Goal: Task Accomplishment & Management: Use online tool/utility

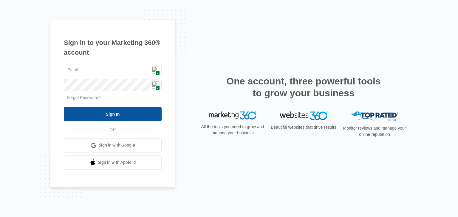
type input "[EMAIL_ADDRESS][DOMAIN_NAME]"
click at [117, 110] on input "Sign In" at bounding box center [113, 114] width 98 height 14
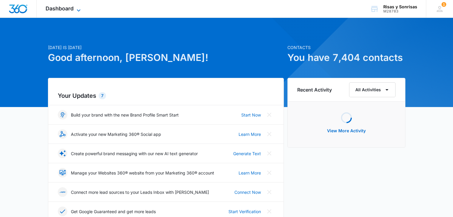
click at [75, 9] on icon at bounding box center [78, 10] width 7 height 7
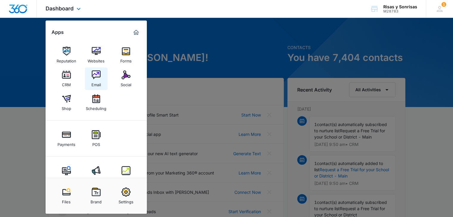
click at [92, 78] on img at bounding box center [96, 75] width 9 height 9
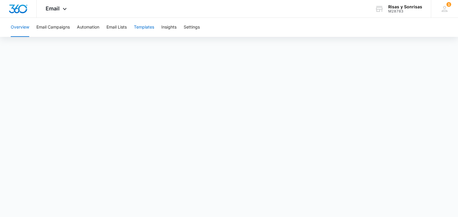
click at [142, 24] on button "Templates" at bounding box center [144, 27] width 20 height 19
click at [60, 25] on button "Email Campaigns" at bounding box center [52, 27] width 33 height 19
